Goal: Find specific page/section: Find specific page/section

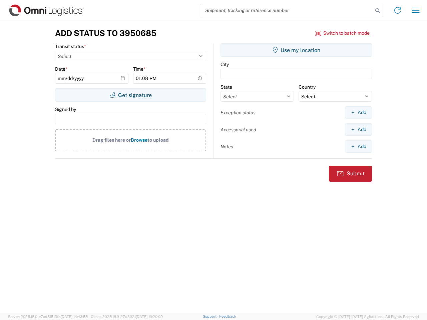
click at [286, 10] on input "search" at bounding box center [286, 10] width 173 height 13
click at [377, 11] on icon at bounding box center [377, 10] width 9 height 9
click at [397, 10] on icon at bounding box center [397, 10] width 11 height 11
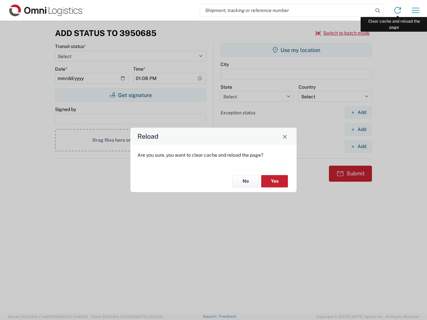
click at [415, 10] on div "Reload Are you sure, you want to clear cache and reload the page? No Yes" at bounding box center [213, 160] width 427 height 320
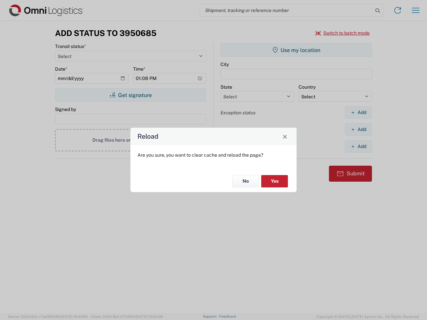
click at [342, 33] on div "Reload Are you sure, you want to clear cache and reload the page? No Yes" at bounding box center [213, 160] width 427 height 320
click at [130, 95] on div "Reload Are you sure, you want to clear cache and reload the page? No Yes" at bounding box center [213, 160] width 427 height 320
click at [296, 50] on div "Reload Are you sure, you want to clear cache and reload the page? No Yes" at bounding box center [213, 160] width 427 height 320
click at [358, 112] on div "Reload Are you sure, you want to clear cache and reload the page? No Yes" at bounding box center [213, 160] width 427 height 320
click at [358, 129] on div "Reload Are you sure, you want to clear cache and reload the page? No Yes" at bounding box center [213, 160] width 427 height 320
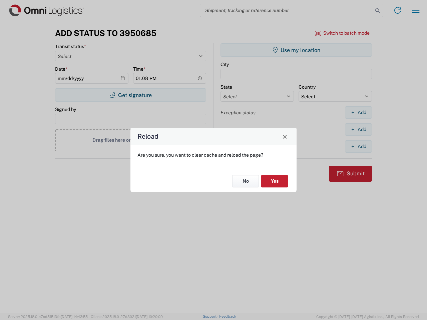
click at [358, 146] on div "Reload Are you sure, you want to clear cache and reload the page? No Yes" at bounding box center [213, 160] width 427 height 320
